Goal: Information Seeking & Learning: Find specific page/section

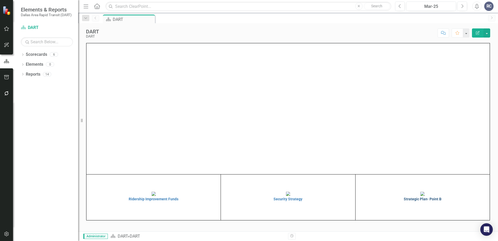
click at [420, 196] on img at bounding box center [422, 193] width 4 height 4
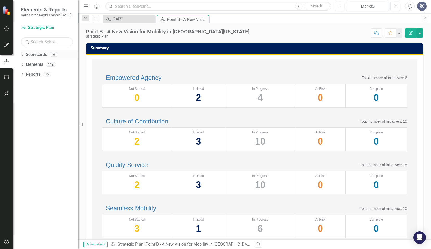
click at [21, 54] on icon "Dropdown" at bounding box center [23, 55] width 4 height 3
click at [24, 63] on icon "Dropdown" at bounding box center [25, 64] width 4 height 3
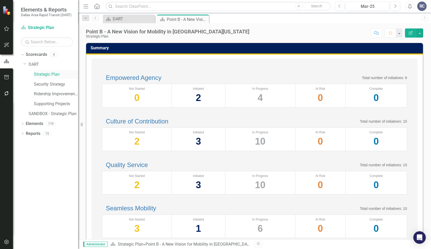
click at [37, 73] on link "Strategic Plan" at bounding box center [56, 74] width 44 height 6
click at [23, 134] on icon "Dropdown" at bounding box center [23, 133] width 4 height 3
click at [27, 171] on div "Dropdown Initiative Initiatives 5" at bounding box center [50, 172] width 55 height 10
click at [25, 171] on icon at bounding box center [24, 171] width 1 height 2
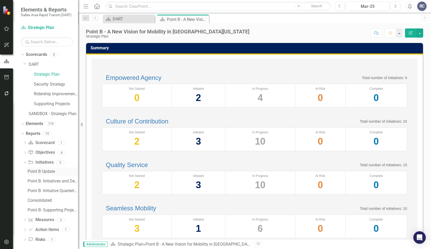
click at [42, 170] on div "Point B Update" at bounding box center [53, 171] width 51 height 5
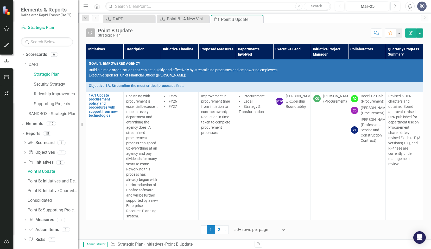
click at [91, 32] on icon "Search" at bounding box center [91, 32] width 6 height 5
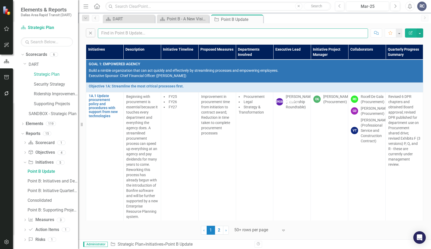
click at [107, 34] on input "text" at bounding box center [233, 33] width 270 height 10
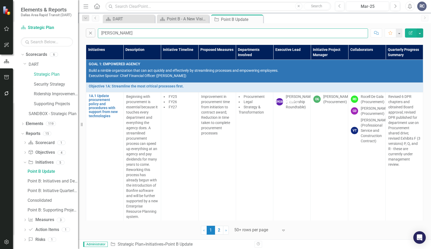
type input "[PERSON_NAME]"
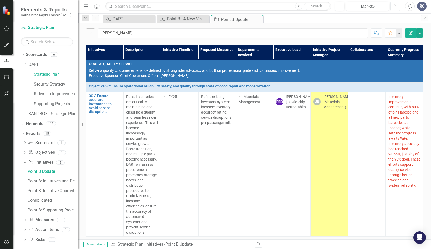
click at [395, 7] on icon "Next" at bounding box center [395, 6] width 3 height 5
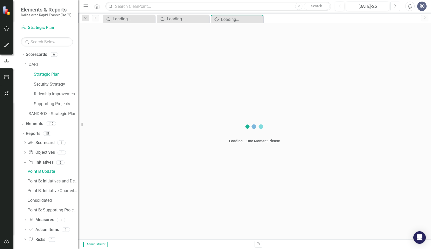
click at [395, 6] on icon "Next" at bounding box center [395, 6] width 3 height 5
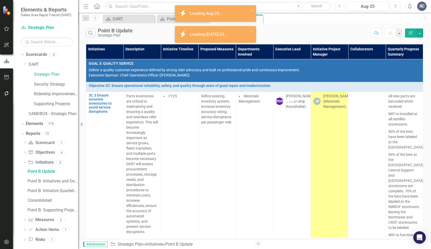
click at [342, 4] on button "Previous" at bounding box center [340, 6] width 10 height 9
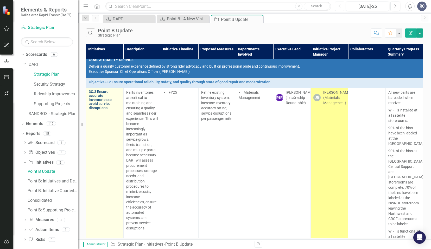
scroll to position [4, 0]
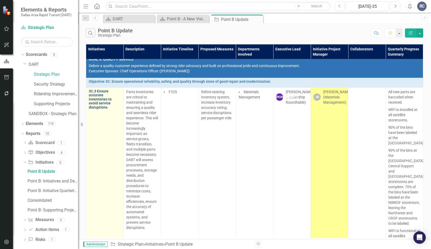
click at [100, 98] on link "3C.3 Ensure accurate inventories to avoid service disruptions" at bounding box center [105, 99] width 32 height 20
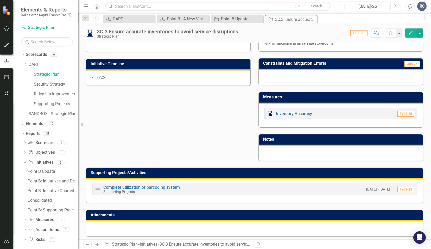
scroll to position [116, 0]
